Goal: Task Accomplishment & Management: Use online tool/utility

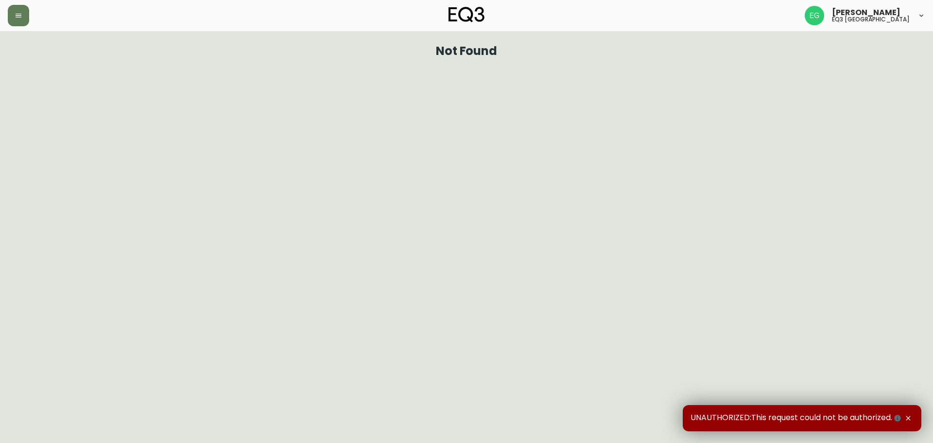
click at [12, 2] on div "[PERSON_NAME] eq3 [GEOGRAPHIC_DATA]" at bounding box center [467, 15] width 918 height 31
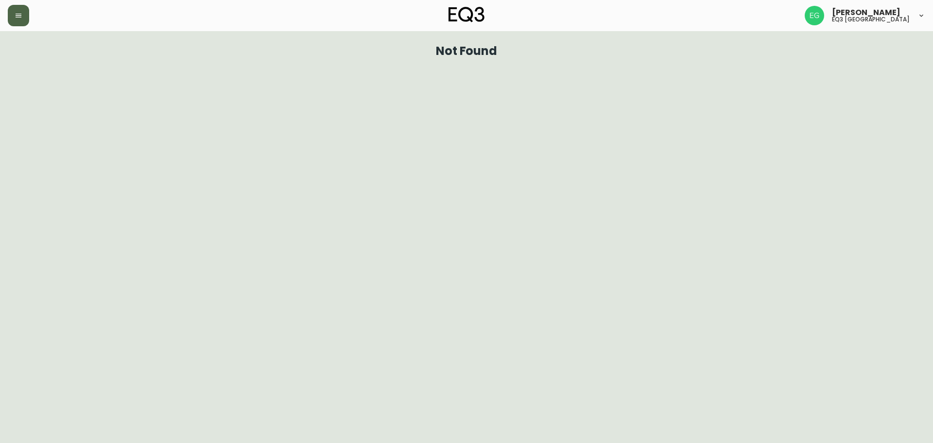
click at [15, 15] on icon "button" at bounding box center [19, 16] width 8 height 8
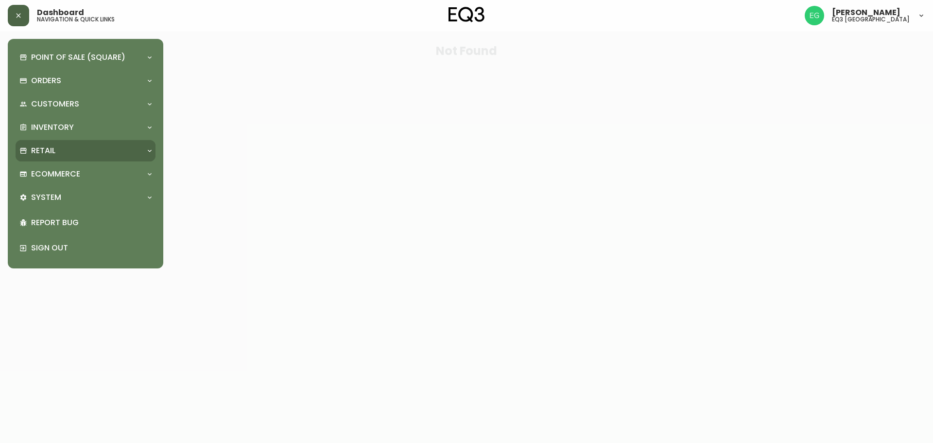
click at [65, 146] on div "Retail" at bounding box center [80, 150] width 123 height 11
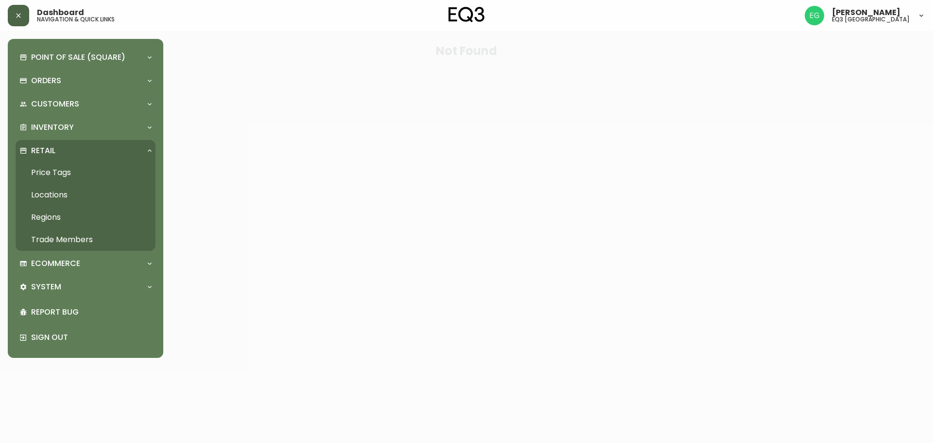
click at [79, 171] on link "Price Tags" at bounding box center [86, 172] width 140 height 22
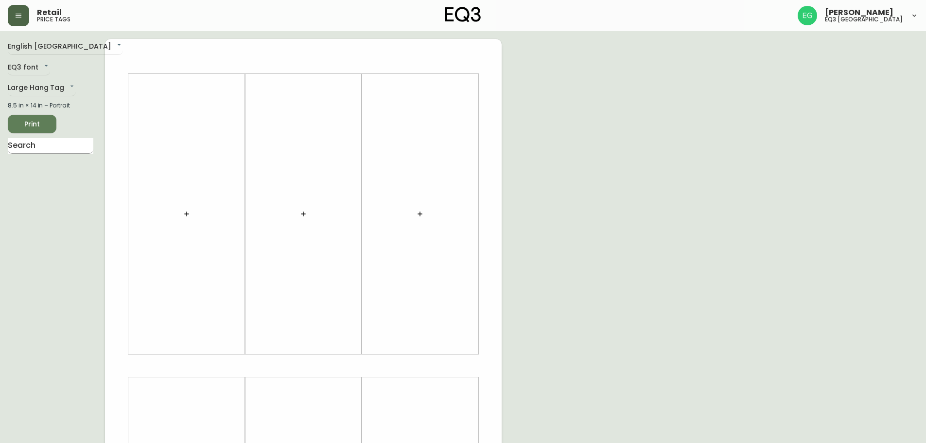
click at [30, 145] on input "text" at bounding box center [51, 146] width 86 height 16
click at [416, 217] on icon "button" at bounding box center [420, 214] width 8 height 8
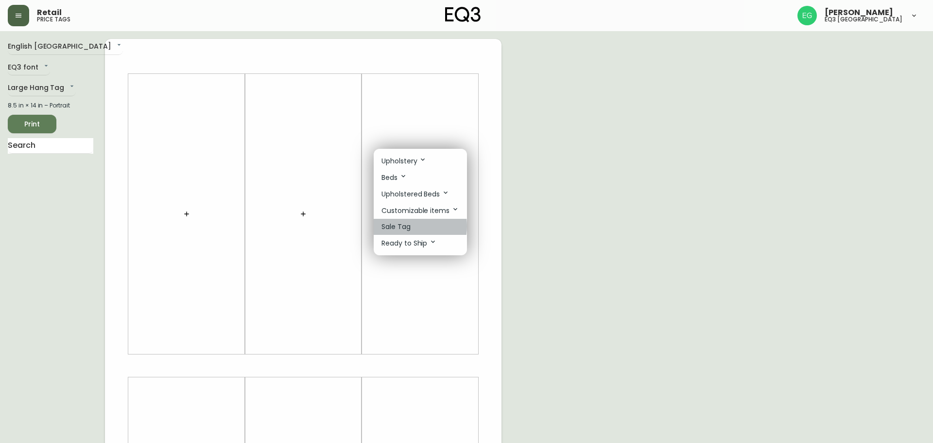
click at [394, 226] on p "Sale Tag" at bounding box center [396, 227] width 29 height 10
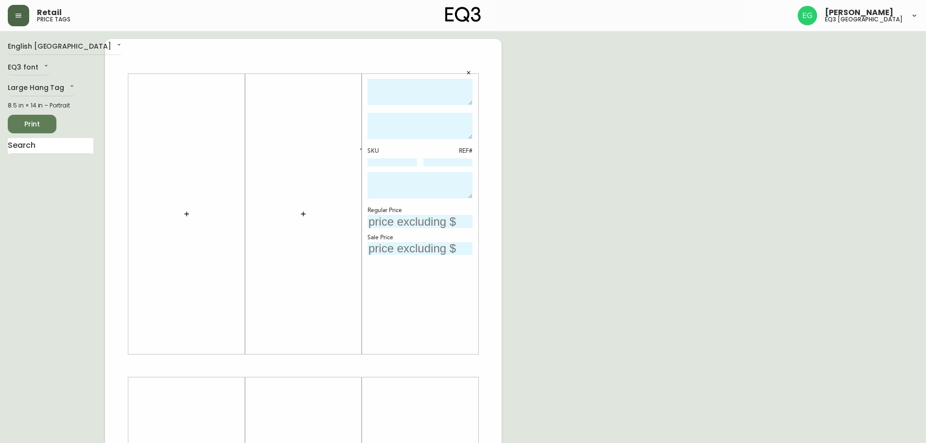
click at [423, 104] on textarea at bounding box center [420, 92] width 105 height 27
type textarea "f"
type textarea "F"
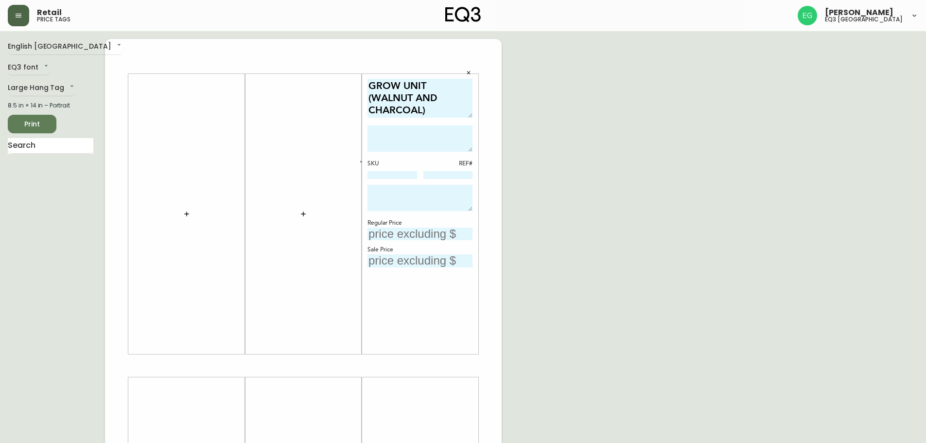
drag, startPoint x: 468, startPoint y: 103, endPoint x: 469, endPoint y: 115, distance: 12.2
click at [469, 115] on textarea "GROW UNIT (WALNUT AND CHARCOAL)" at bounding box center [420, 98] width 105 height 39
type textarea "GROW UNIT (WALNUT AND CHARCOAL)"
click at [451, 125] on textarea at bounding box center [420, 138] width 105 height 26
type textarea "FINAL SALE - CANNOT BE COMBINED WITH ANY OTHER PROMOTIONAL SALES OR DISCOUNTS"
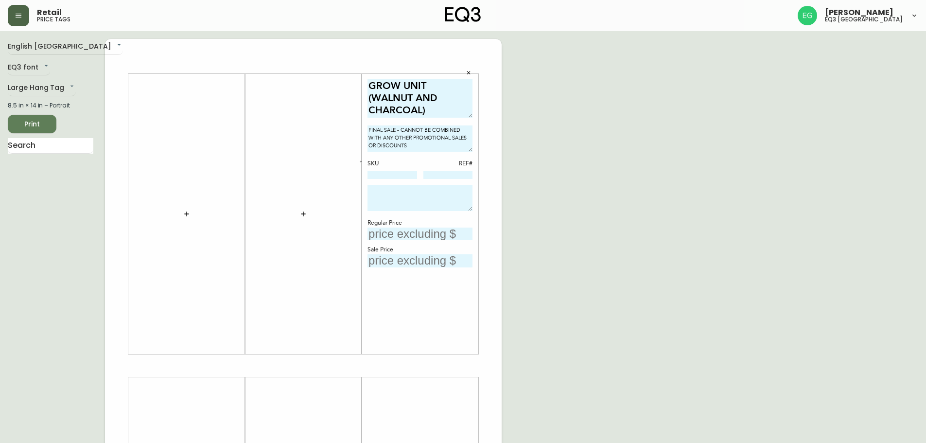
click at [359, 165] on button "button" at bounding box center [361, 161] width 9 height 9
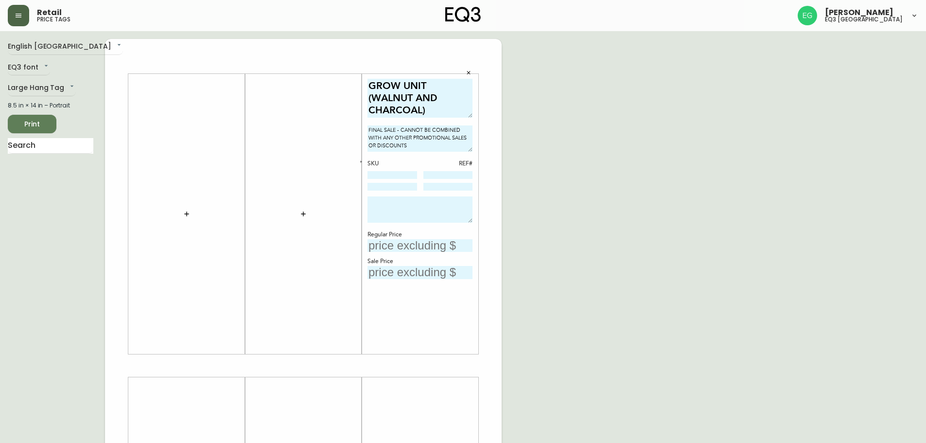
click at [359, 165] on button "button" at bounding box center [361, 161] width 9 height 9
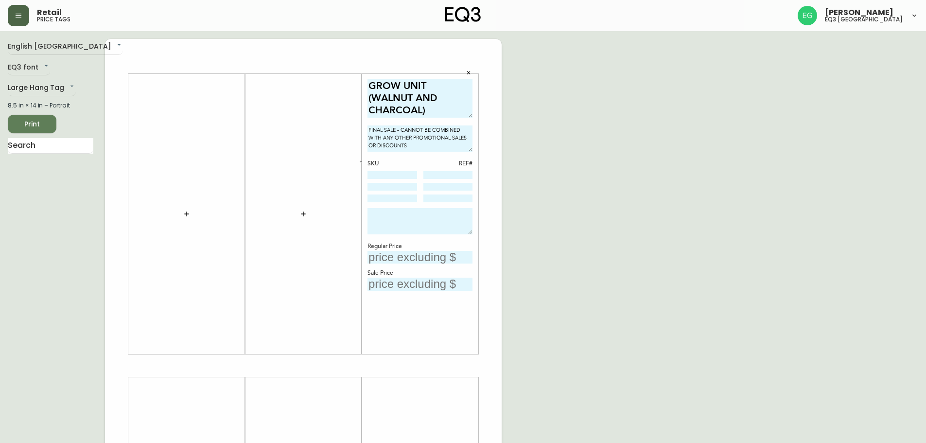
click at [375, 174] on input at bounding box center [393, 175] width 50 height 8
type input "[PHONE_NUMBER]"
click at [397, 184] on input at bounding box center [393, 187] width 50 height 8
type input "[PHONE_NUMBER]"
click at [403, 193] on div "SKU REF# [PHONE_NUMBER] [PHONE_NUMBER]" at bounding box center [420, 181] width 105 height 44
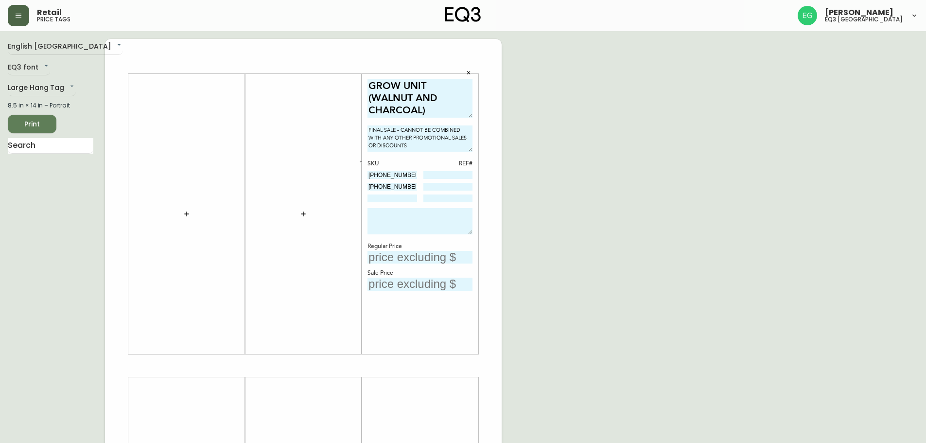
click at [401, 204] on div "GROW UNIT (WALNUT AND CHARCOAL) FINAL SALE - CANNOT BE COMBINED WITH ANY OTHER …" at bounding box center [420, 214] width 105 height 271
click at [402, 198] on input at bounding box center [393, 198] width 50 height 8
type input "[PHONE_NUMBER]"
click at [448, 177] on input at bounding box center [448, 175] width 50 height 8
type input "1189"
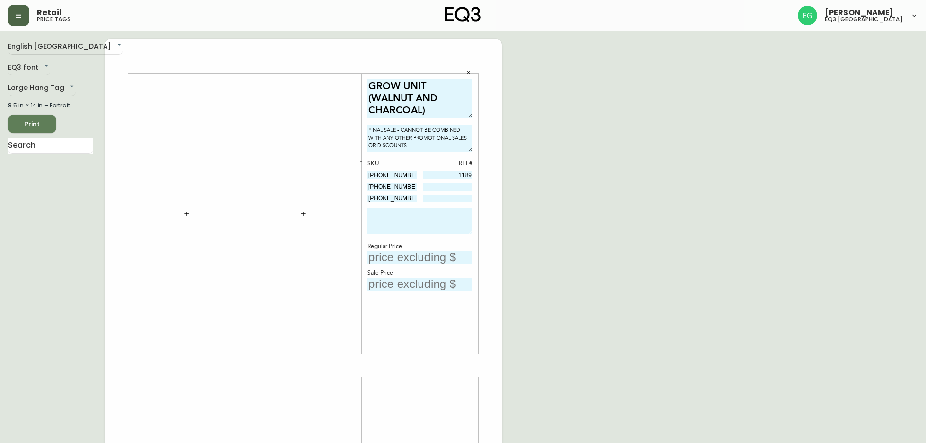
click at [468, 183] on input at bounding box center [448, 187] width 50 height 8
click at [459, 194] on input at bounding box center [448, 198] width 50 height 8
click at [456, 185] on input "402-" at bounding box center [448, 187] width 50 height 8
click at [468, 186] on input "402-" at bounding box center [448, 187] width 50 height 8
type input "402"
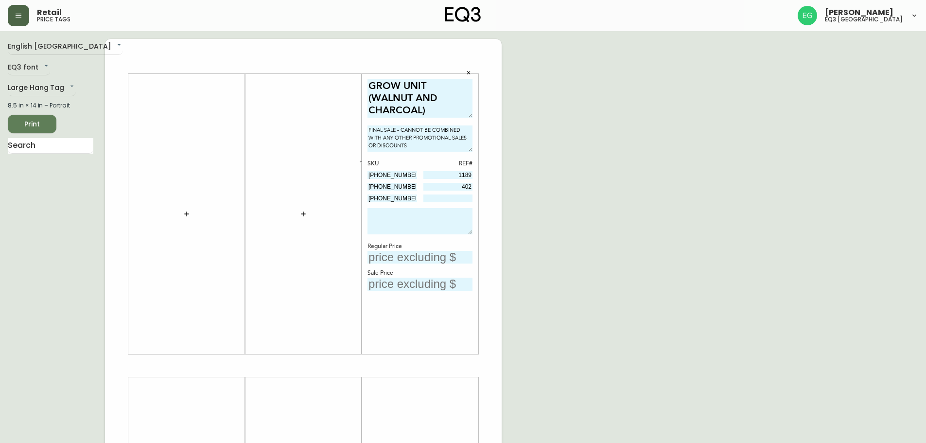
click at [464, 192] on div "SKU REF# [PHONE_NUMBER] 1189 7020-616-13 402 7020-616-13" at bounding box center [420, 181] width 105 height 44
click at [455, 194] on input at bounding box center [448, 198] width 50 height 8
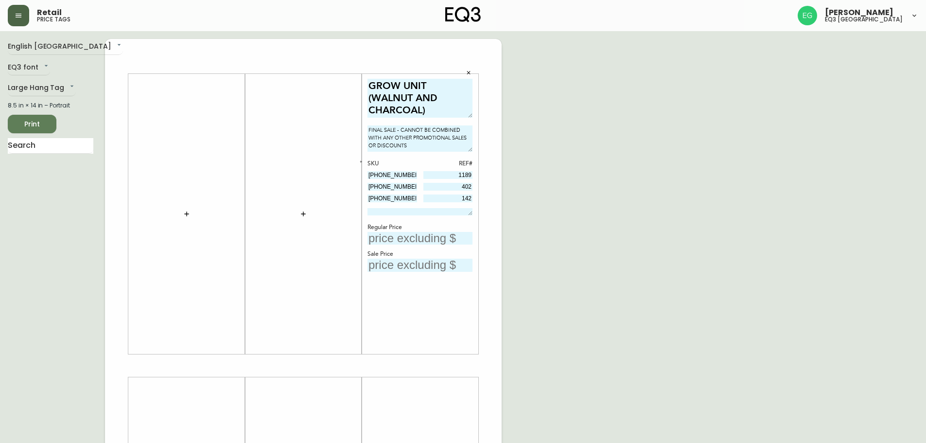
drag, startPoint x: 471, startPoint y: 231, endPoint x: 471, endPoint y: 198, distance: 33.5
click at [471, 198] on div "GROW UNIT (WALNUT AND CHARCOAL) FINAL SALE - CANNOT BE COMBINED WITH ANY OTHER …" at bounding box center [420, 214] width 105 height 271
type input "142"
click at [439, 236] on input "text" at bounding box center [420, 238] width 105 height 13
type input "$599"
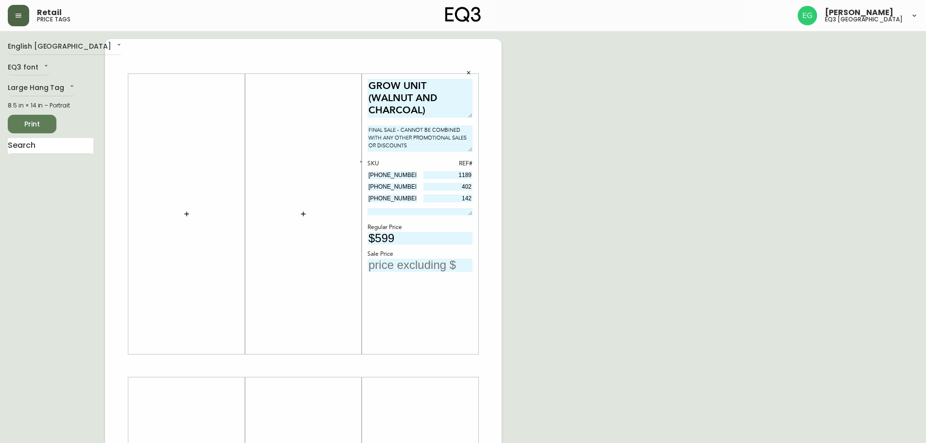
click at [410, 269] on input "text" at bounding box center [420, 265] width 105 height 13
type input "$299"
click at [416, 296] on div "GROW UNIT (WALNUT AND CHARCOAL) FINAL SALE - CANNOT BE COMBINED WITH ANY OTHER …" at bounding box center [420, 214] width 105 height 271
click at [17, 121] on span "Print" at bounding box center [32, 124] width 33 height 12
